Goal: Download file/media

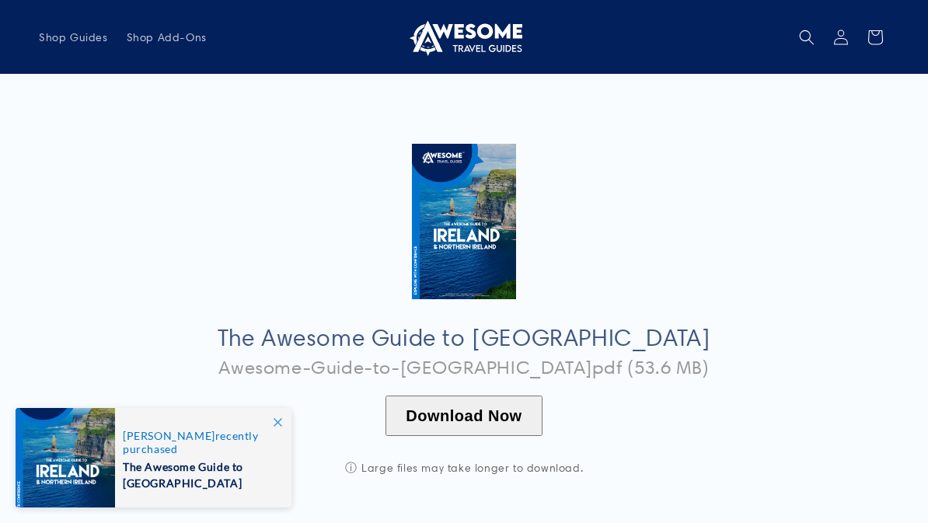
click at [221, 467] on span "The Awesome Guide to [GEOGRAPHIC_DATA]" at bounding box center [199, 473] width 152 height 36
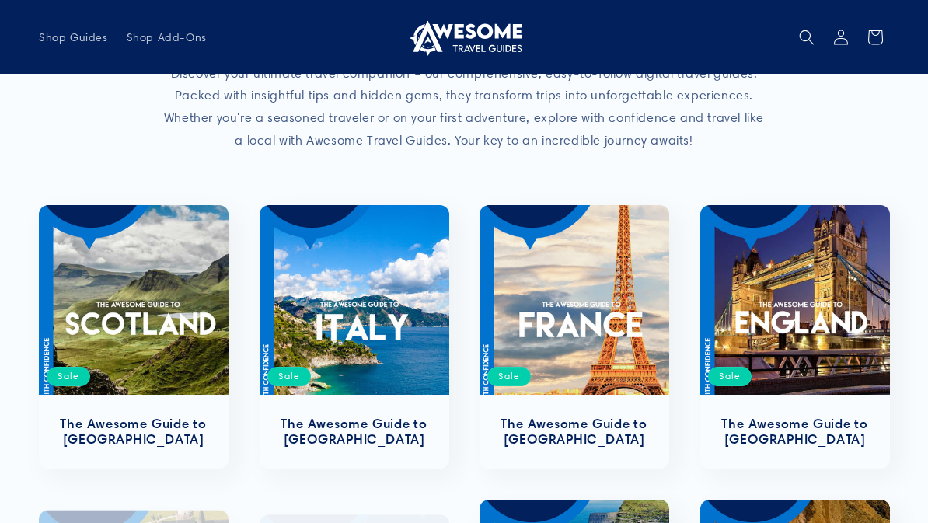
scroll to position [187, 0]
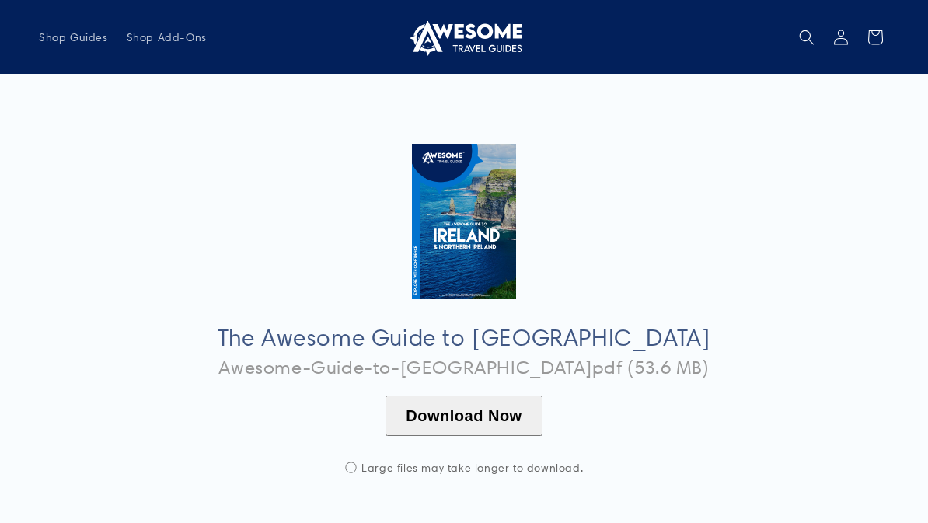
click at [483, 415] on button "Download Now" at bounding box center [463, 416] width 156 height 40
